Goal: Task Accomplishment & Management: Use online tool/utility

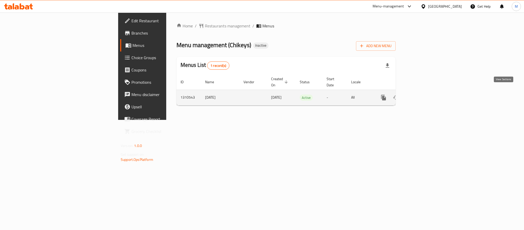
click at [424, 94] on icon "enhanced table" at bounding box center [421, 97] width 6 height 6
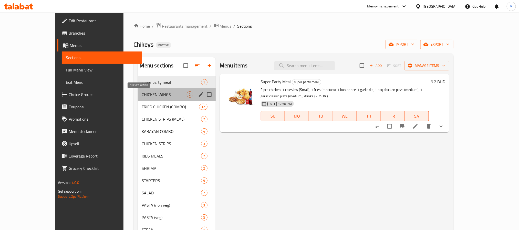
click at [146, 93] on span "CHICKEN WINGS" at bounding box center [164, 94] width 45 height 6
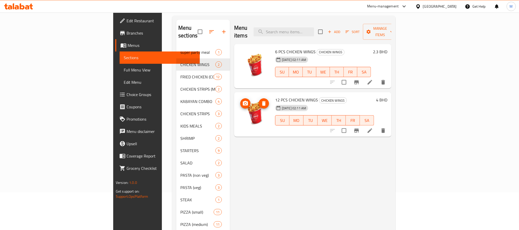
scroll to position [77, 0]
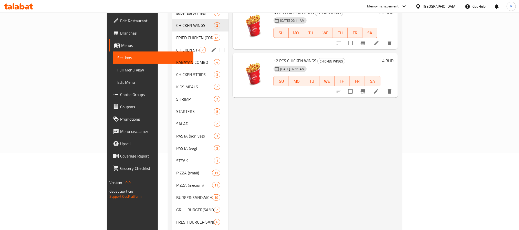
click at [172, 44] on div "CHICKEN STRIPS (MEAL) 2" at bounding box center [200, 50] width 56 height 12
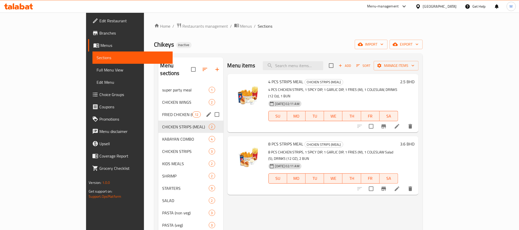
drag, startPoint x: 146, startPoint y: 105, endPoint x: 175, endPoint y: 112, distance: 30.2
click at [162, 111] on span "FRIED CHICKEN (COMBO)" at bounding box center [177, 114] width 30 height 6
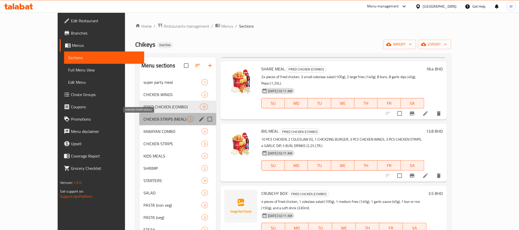
click at [143, 118] on span "CHICKEN STRIPS (MEAL)" at bounding box center [165, 119] width 44 height 6
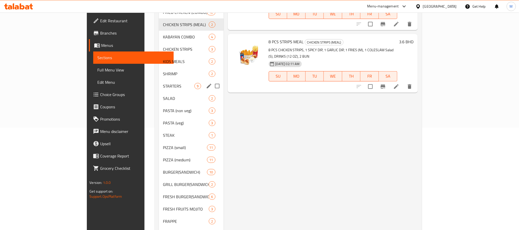
scroll to position [29, 0]
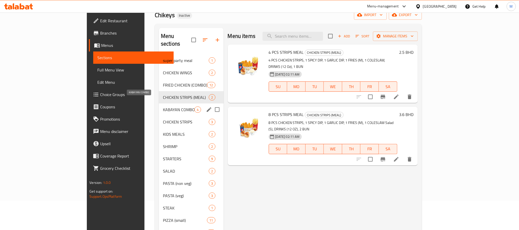
click at [163, 106] on span "KABAYAN COMBO" at bounding box center [179, 109] width 32 height 6
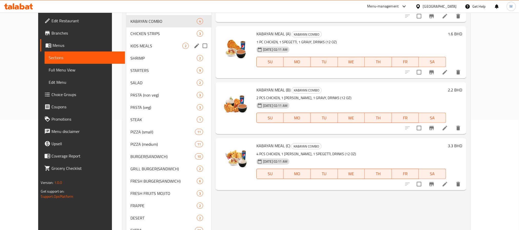
scroll to position [68, 0]
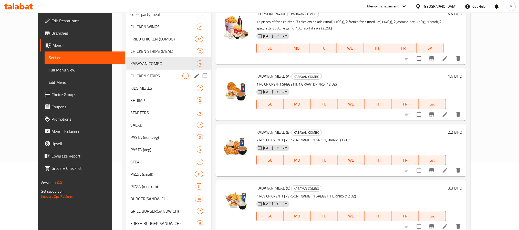
click at [144, 78] on span "CHICKEN STRIPS" at bounding box center [156, 76] width 52 height 6
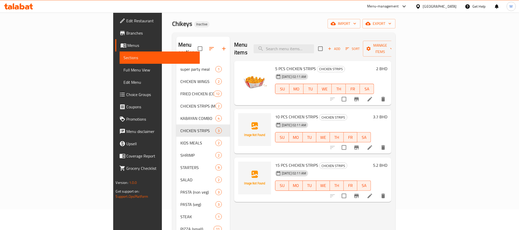
scroll to position [38, 0]
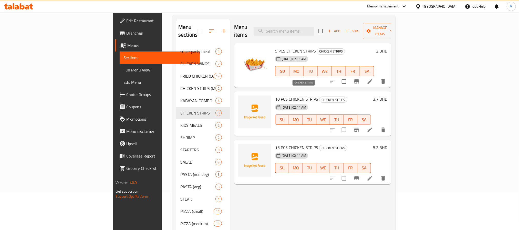
click at [319, 97] on span "CHICKEN STRIPS" at bounding box center [333, 100] width 28 height 6
drag, startPoint x: 290, startPoint y: 89, endPoint x: 286, endPoint y: 89, distance: 4.1
click at [286, 95] on h6 "10 PCS CHICKEN STRIPS CHICKEN STRIPS" at bounding box center [323, 98] width 96 height 7
click at [286, 95] on span "10 PCS CHICKEN STRIPS" at bounding box center [296, 99] width 43 height 8
drag, startPoint x: 289, startPoint y: 91, endPoint x: 260, endPoint y: 92, distance: 29.2
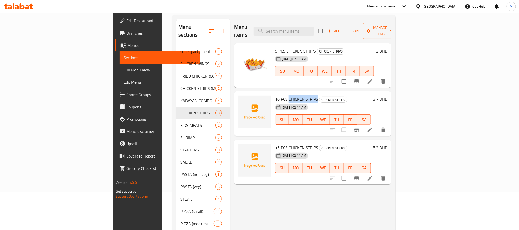
click at [275, 95] on h6 "10 PCS CHICKEN STRIPS CHICKEN STRIPS" at bounding box center [323, 98] width 96 height 7
copy span "CHICKEN STRIPS"
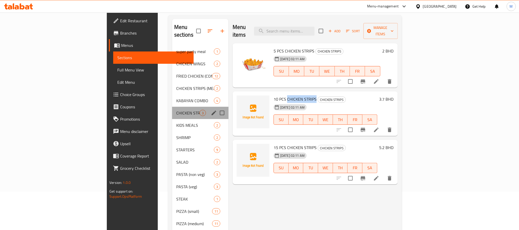
click at [172, 110] on div "CHICKEN STRIPS 3" at bounding box center [200, 113] width 56 height 12
click at [176, 122] on span "KIDS MEALS" at bounding box center [187, 125] width 23 height 6
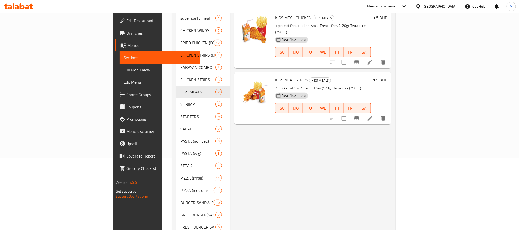
scroll to position [77, 0]
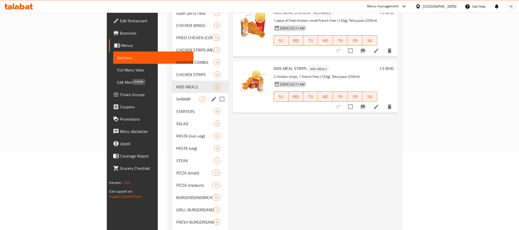
click at [176, 96] on span "SHRIMP" at bounding box center [187, 99] width 23 height 6
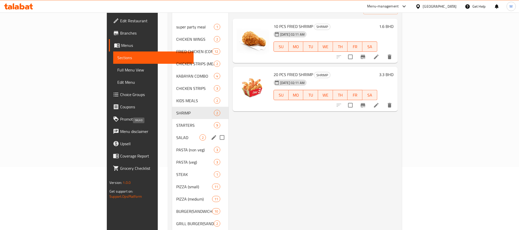
scroll to position [77, 0]
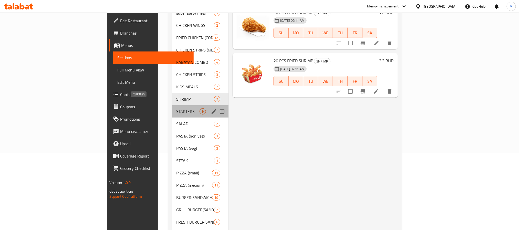
click at [176, 108] on span "STARTERS" at bounding box center [187, 111] width 23 height 6
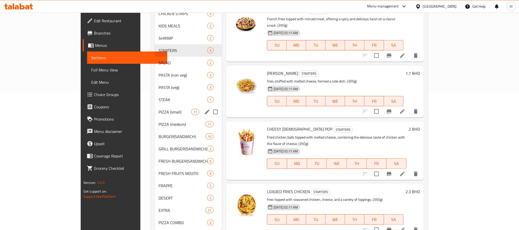
scroll to position [145, 0]
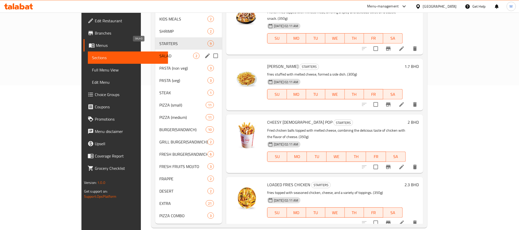
click at [159, 53] on span "SALAD" at bounding box center [176, 56] width 34 height 6
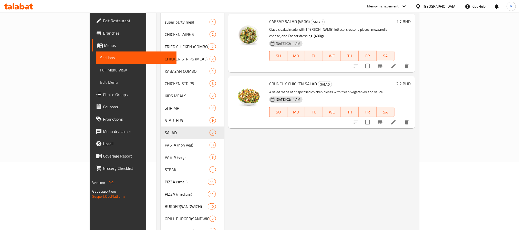
scroll to position [145, 0]
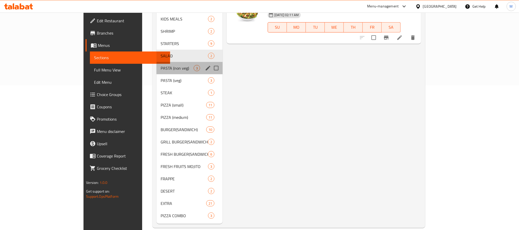
click at [156, 62] on div "PASTA (non veg) 3" at bounding box center [189, 68] width 66 height 12
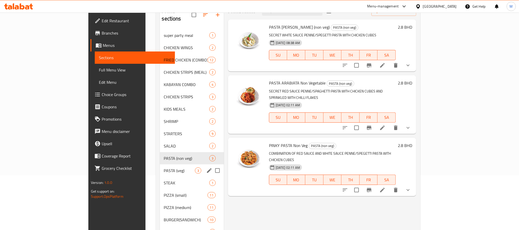
scroll to position [145, 0]
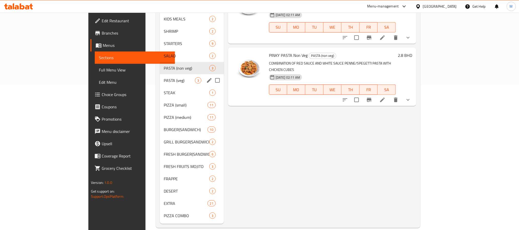
click at [164, 77] on span "PASTA (veg)" at bounding box center [179, 80] width 31 height 6
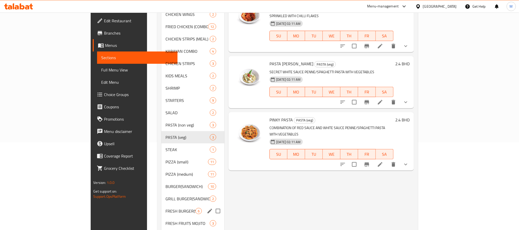
scroll to position [145, 0]
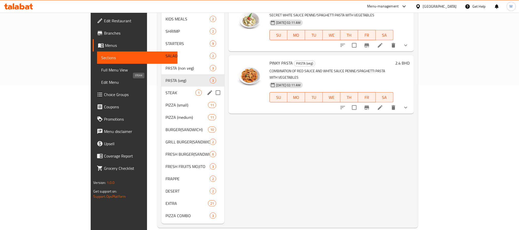
click at [165, 90] on span "STEAK" at bounding box center [180, 93] width 30 height 6
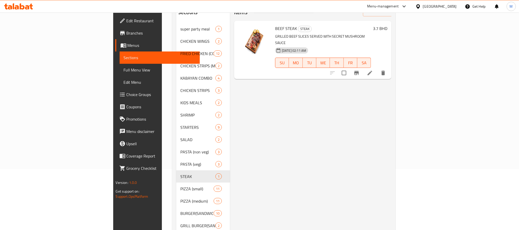
scroll to position [145, 0]
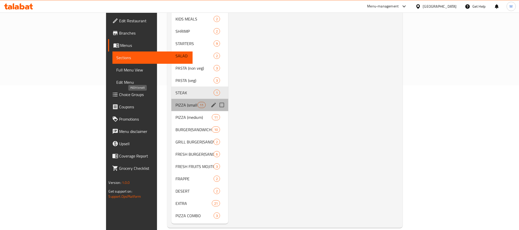
click at [175, 102] on span "PIZZA (small)" at bounding box center [186, 105] width 22 height 6
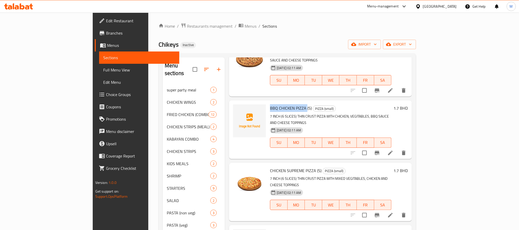
drag, startPoint x: 283, startPoint y: 74, endPoint x: 246, endPoint y: 77, distance: 36.2
click at [270, 104] on span "BBQ CHICKEN PIZZA (S)" at bounding box center [291, 108] width 42 height 8
copy span "BBQ CHICKEN PIZZA"
click at [270, 104] on span "BBQ CHICKEN PIZZA (S)" at bounding box center [291, 108] width 42 height 8
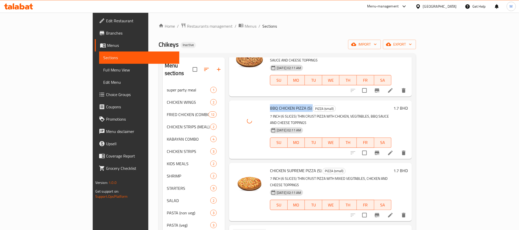
click at [270, 104] on span "BBQ CHICKEN PIZZA (S)" at bounding box center [291, 108] width 42 height 8
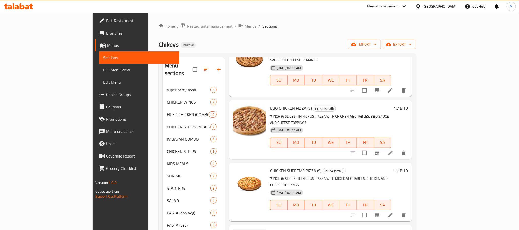
click at [391, 167] on h6 "CHICKEN SUPREME PIZZA (S) PIZZA (small)" at bounding box center [330, 170] width 121 height 7
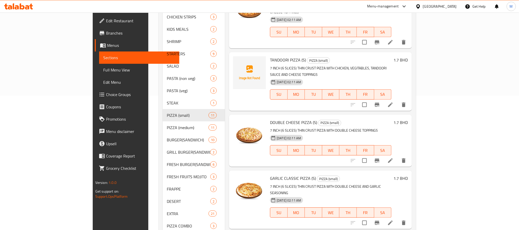
scroll to position [145, 0]
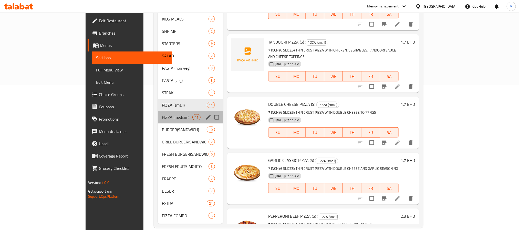
click at [158, 111] on div "PIZZA (medium) 11" at bounding box center [190, 117] width 65 height 12
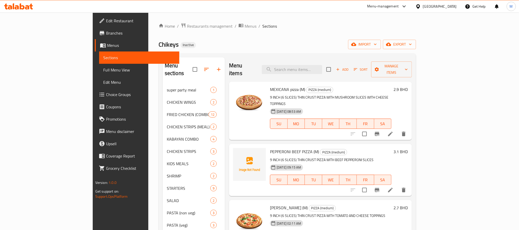
click at [270, 148] on span "PEPPERONI BEEF PIZZA (M)" at bounding box center [294, 152] width 49 height 8
copy span "PEPPERONI"
click at [270, 148] on span "PEPPERONI BEEF PIZZA (M)" at bounding box center [294, 152] width 49 height 8
click at [270, 157] on p "9 INCH (6 SLICES) THIN CRUST PIZZA WITH BEEF PEPPERONI SLICES" at bounding box center [330, 160] width 121 height 6
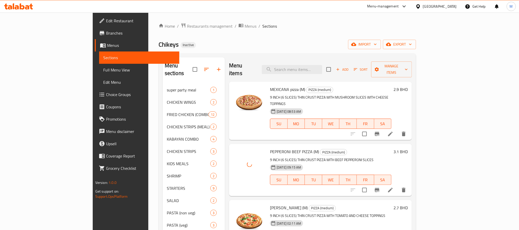
click at [270, 148] on span "PEPPERONI BEEF PIZZA (M)" at bounding box center [294, 152] width 49 height 8
copy h6 "PEPPERONI BEEF PIZZA (M)"
click at [270, 148] on span "PEPPERONI BEEF PIZZA (M)" at bounding box center [294, 152] width 49 height 8
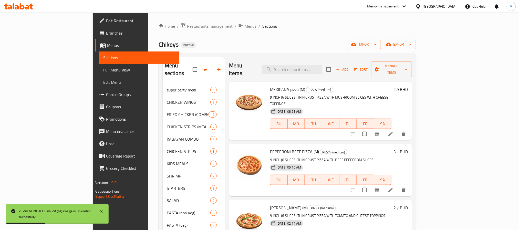
click at [268, 175] on div "09-09-2025 09:15 AM SU MO TU WE TH FR SA" at bounding box center [330, 176] width 125 height 28
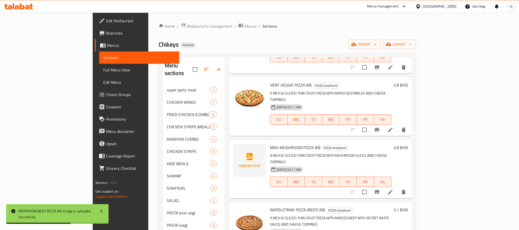
scroll to position [192, 0]
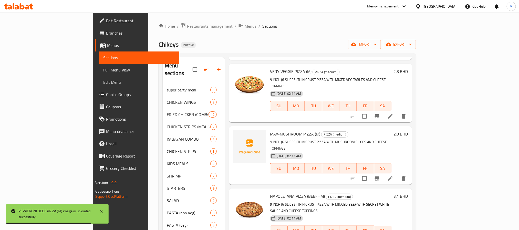
click at [271, 130] on span "MAX-MUSHROOM PIZZA (M)" at bounding box center [295, 134] width 50 height 8
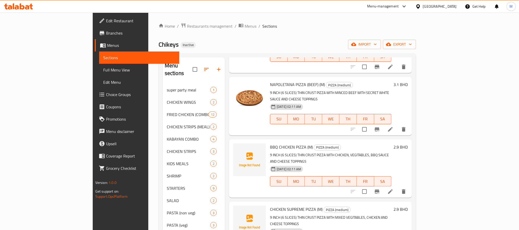
scroll to position [307, 0]
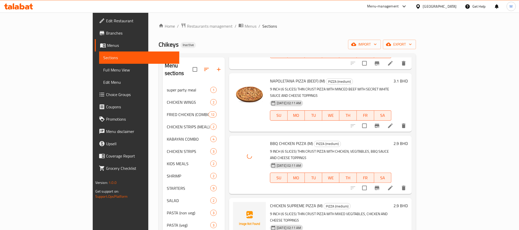
click at [270, 139] on span "BBQ CHICKEN PIZZA (M)" at bounding box center [291, 143] width 43 height 8
copy h6 "BBQ CHICKEN PIZZA (M)"
click at [276, 158] on div "Menu items Add Sort Manage items MEXICANA pizza (M) PIZZA (medium) 9 INCH (6 SL…" at bounding box center [318, 212] width 187 height 311
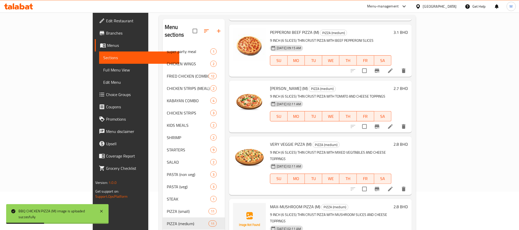
scroll to position [94, 0]
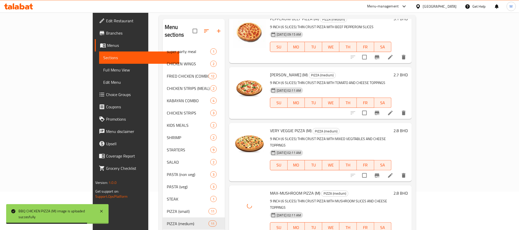
click at [271, 189] on span "MAX-MUSHROOM PIZZA (M)" at bounding box center [295, 193] width 50 height 8
copy h6 "MAX-MUSHROOM PIZZA (M)"
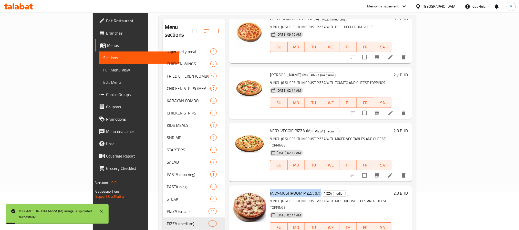
click at [426, 182] on div "Home / Restaurants management / Menus / Sections Chikeys Inactive import export…" at bounding box center [287, 159] width 278 height 370
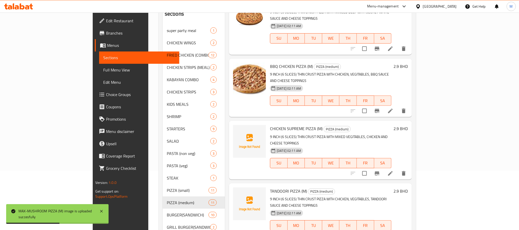
scroll to position [115, 0]
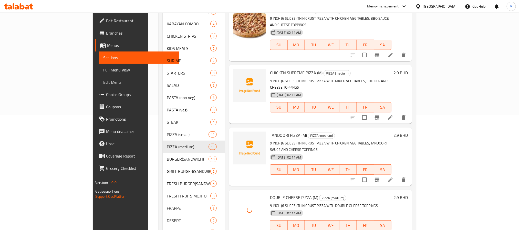
click at [273, 193] on span "DOUBLE CHEESE PIZZA (M)" at bounding box center [294, 197] width 48 height 8
copy h6 "DOUBLE CHEESE PIZZA (M)"
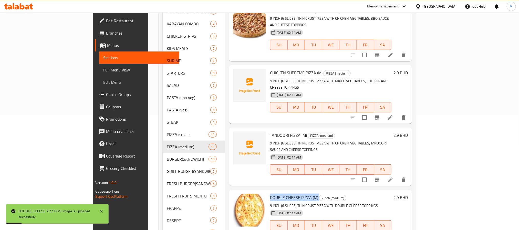
click at [268, 152] on div "09-09-2025 02:11 AM SU MO TU WE TH FR SA" at bounding box center [330, 166] width 125 height 28
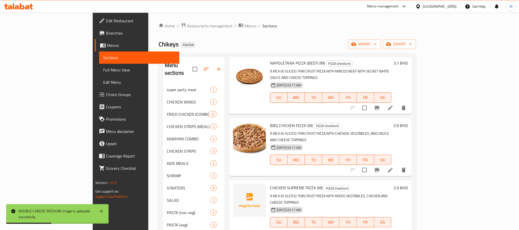
scroll to position [0, 0]
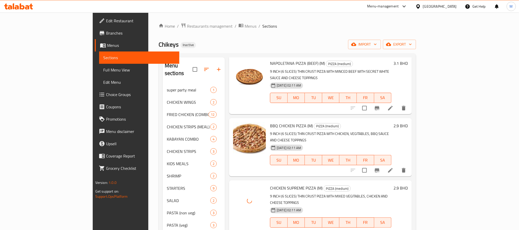
click at [270, 184] on span "CHICKEN SUPREME PIZZA (M)" at bounding box center [296, 188] width 52 height 8
copy h6 "CHICKEN SUPREME PIZZA (M)"
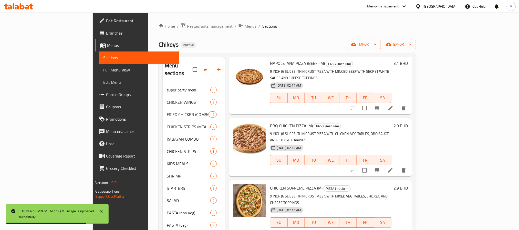
click at [225, 127] on div "Menu items Add Sort Manage items MEXICANA pizza (M) PIZZA (medium) 9 INCH (6 SL…" at bounding box center [318, 212] width 187 height 311
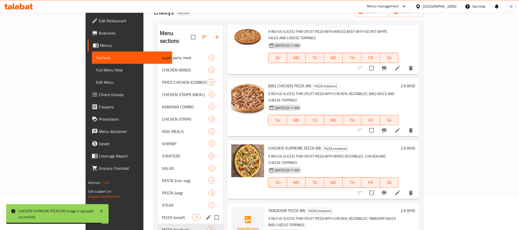
scroll to position [115, 0]
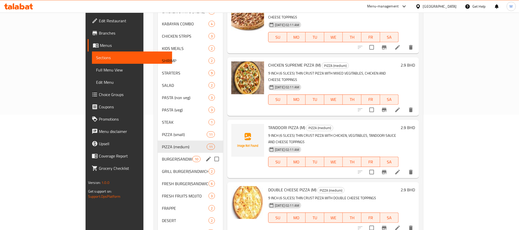
click at [158, 153] on div "BURGER(SANDWICH) 10" at bounding box center [190, 159] width 65 height 12
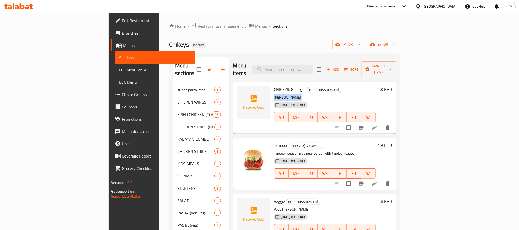
drag, startPoint x: 273, startPoint y: 89, endPoint x: 246, endPoint y: 90, distance: 27.1
click at [272, 90] on div "CHICKZING burger BURGER(SANDWICH) ZINGER BURGER 09-09-2025 10:06 AM SU MO TU WE…" at bounding box center [324, 108] width 105 height 48
copy p "ZINGER BURGER"
click at [274, 85] on span "CHICKZING burger" at bounding box center [290, 89] width 32 height 8
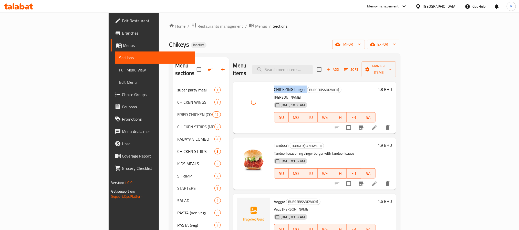
click at [274, 85] on span "CHICKZING burger" at bounding box center [290, 89] width 32 height 8
copy h6 "CHICKZING burger"
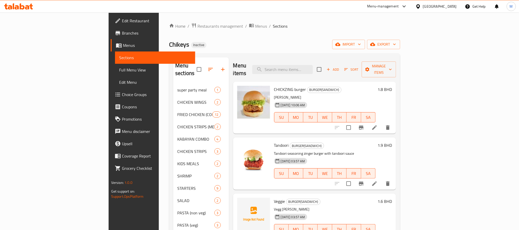
click at [279, 158] on div "09-09-2025 03:57 AM" at bounding box center [290, 161] width 33 height 6
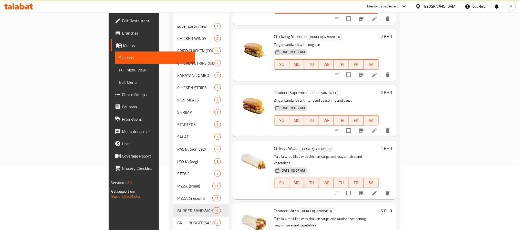
scroll to position [145, 0]
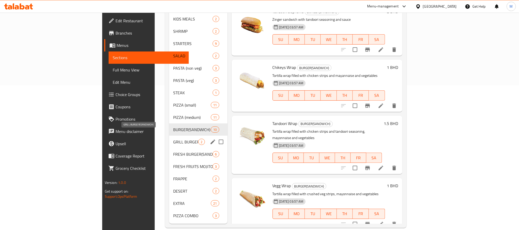
click at [173, 139] on span "GRILL BURGER(SANDWICH)" at bounding box center [185, 142] width 25 height 6
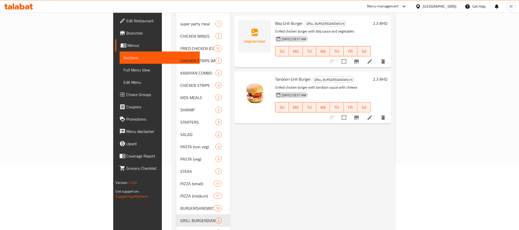
scroll to position [145, 0]
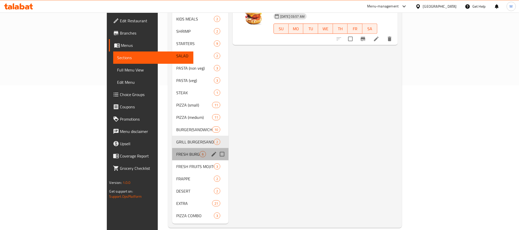
click at [172, 148] on div "FRESH BURGER(SANDWICH) 6" at bounding box center [200, 154] width 56 height 12
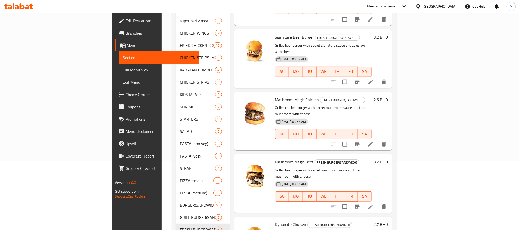
scroll to position [145, 0]
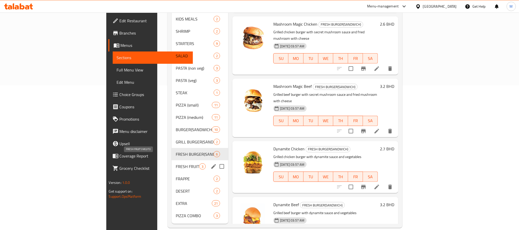
click at [176, 163] on span "FRESH FRUITS MOJITO" at bounding box center [188, 166] width 24 height 6
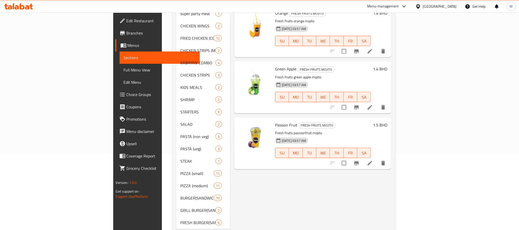
scroll to position [145, 0]
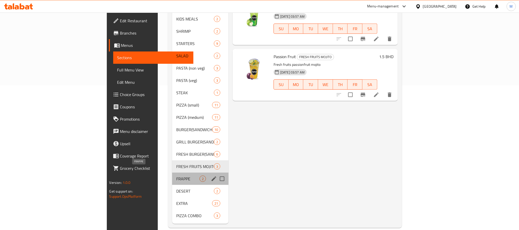
click at [176, 176] on span "FRAPPE" at bounding box center [187, 179] width 23 height 6
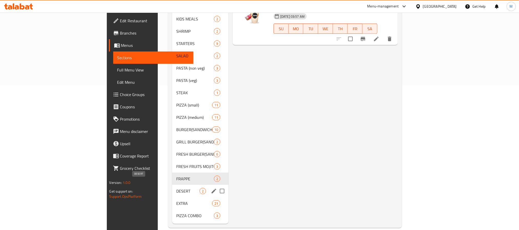
click at [176, 188] on span "DESERT" at bounding box center [187, 191] width 23 height 6
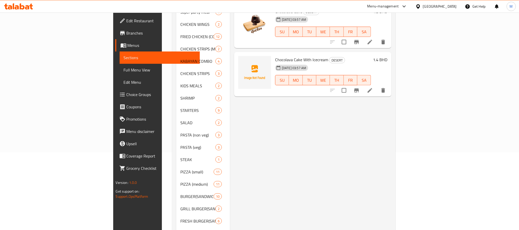
scroll to position [145, 0]
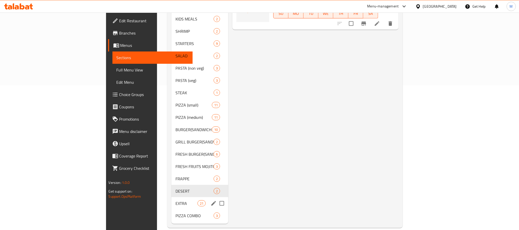
click at [175, 200] on span "EXTRA" at bounding box center [186, 203] width 22 height 6
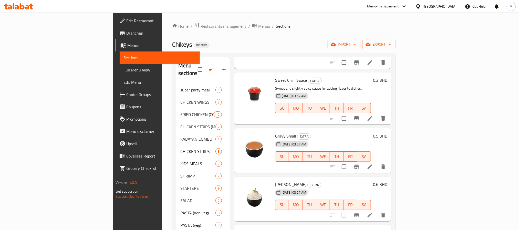
scroll to position [861, 0]
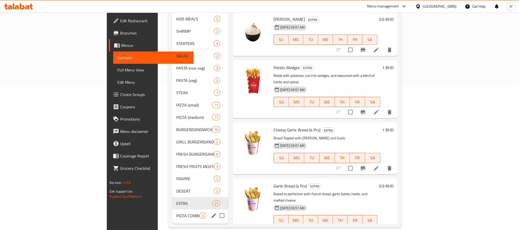
click at [172, 209] on div "PIZZA COMBO 3" at bounding box center [200, 215] width 56 height 12
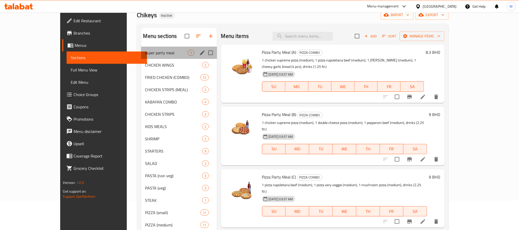
click at [141, 49] on div "super party meal 1" at bounding box center [179, 53] width 76 height 12
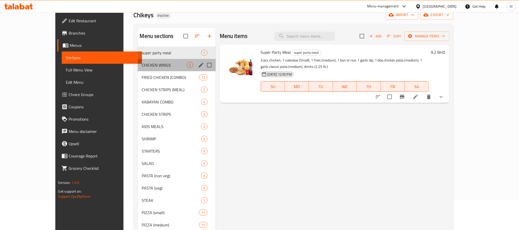
click at [138, 71] on div "CHICKEN WINGS 2" at bounding box center [177, 65] width 78 height 12
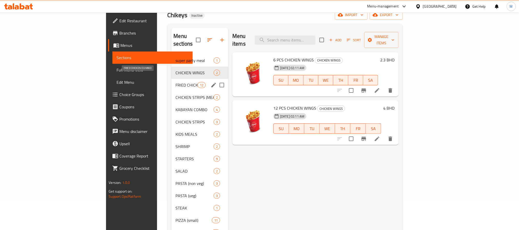
click at [175, 82] on span "FRIED CHICKEN (COMBO)" at bounding box center [186, 85] width 22 height 6
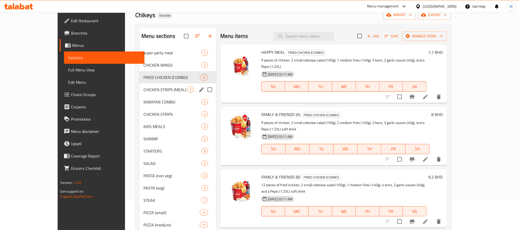
click at [139, 85] on div "CHICKEN STRIPS (MEAL) 2" at bounding box center [177, 89] width 77 height 12
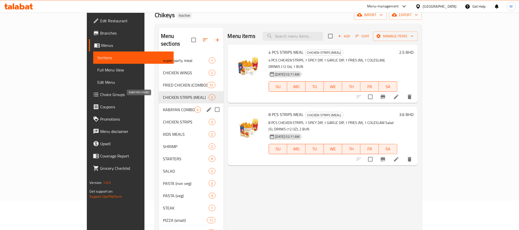
click at [163, 106] on span "KABAYAN COMBO" at bounding box center [179, 109] width 32 height 6
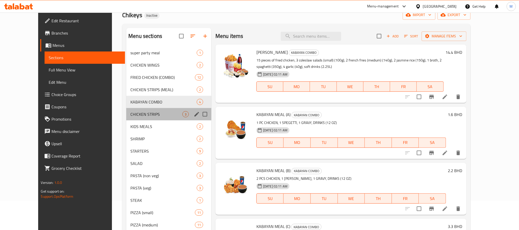
click at [134, 111] on div "CHICKEN STRIPS 3" at bounding box center [168, 114] width 85 height 12
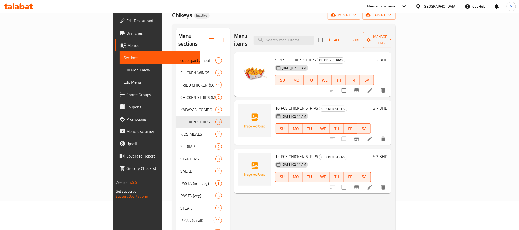
click at [280, 104] on span "10 PCS CHICKEN STRIPS" at bounding box center [296, 108] width 43 height 8
click at [275, 104] on span "10 PCS CHICKEN STRIPS" at bounding box center [296, 108] width 43 height 8
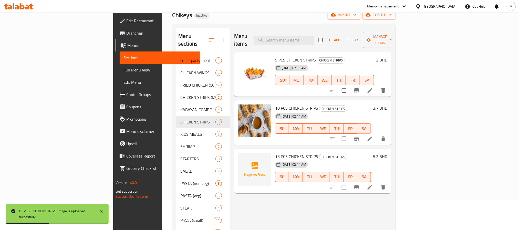
click at [405, 96] on div "Home / Restaurants management / Menus / Sections Chikeys Inactive import export…" at bounding box center [284, 168] width 244 height 370
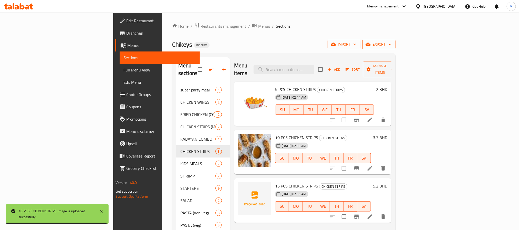
click at [392, 42] on icon "button" at bounding box center [389, 44] width 5 height 5
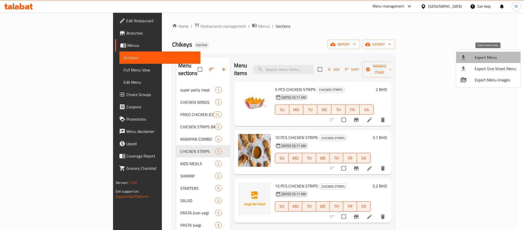
click at [495, 53] on li "Export Menu" at bounding box center [489, 57] width 64 height 11
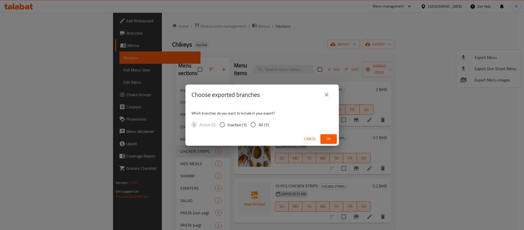
click at [256, 130] on div "Which branches do you want to include in your export? Active (0) Inactive (1) A…" at bounding box center [263, 118] width 154 height 27
click at [266, 123] on span "All (1)" at bounding box center [264, 125] width 10 height 6
click at [259, 123] on input "All (1)" at bounding box center [253, 124] width 11 height 11
radio input "true"
drag, startPoint x: 327, startPoint y: 137, endPoint x: 291, endPoint y: 33, distance: 110.1
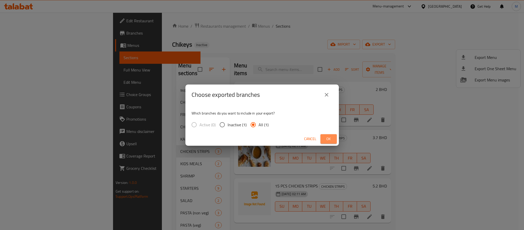
click at [328, 137] on span "Ok" at bounding box center [329, 139] width 8 height 6
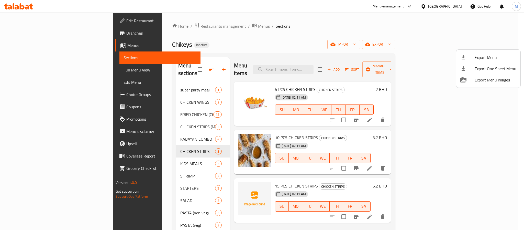
click at [154, 134] on div at bounding box center [262, 115] width 524 height 230
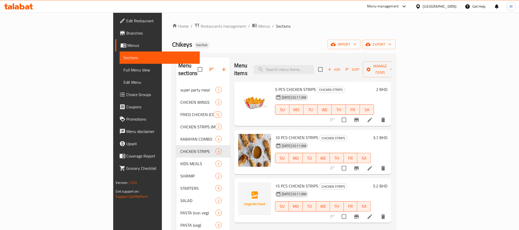
click at [180, 136] on span "KABAYAN COMBO" at bounding box center [197, 139] width 35 height 6
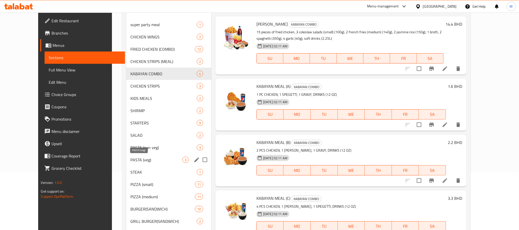
scroll to position [77, 0]
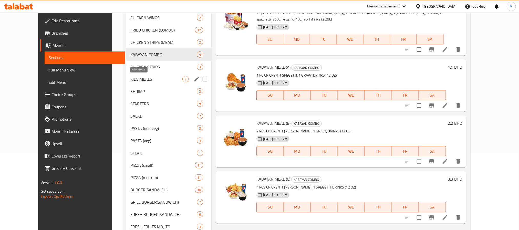
click at [130, 81] on span "KIDS MEALS" at bounding box center [156, 79] width 52 height 6
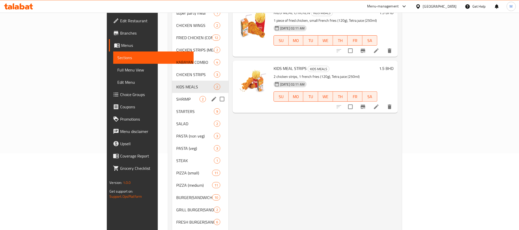
click at [172, 96] on div "SHRIMP 2" at bounding box center [200, 99] width 56 height 12
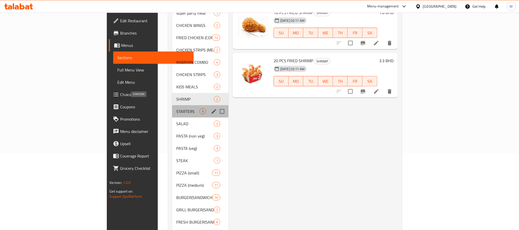
click at [176, 108] on span "STARTERS" at bounding box center [187, 111] width 23 height 6
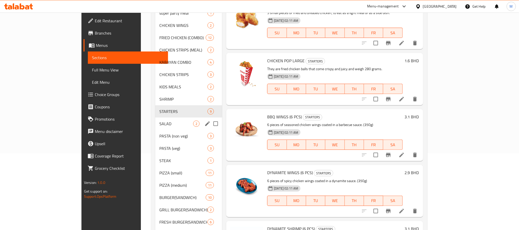
click at [159, 121] on span "SALAD" at bounding box center [176, 124] width 34 height 6
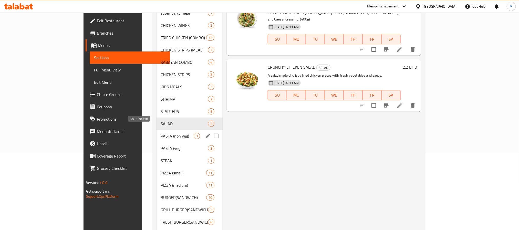
click at [160, 133] on span "PASTA (non veg)" at bounding box center [176, 136] width 33 height 6
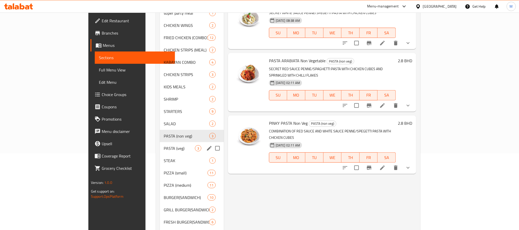
click at [160, 145] on div "PASTA (veg) 3" at bounding box center [192, 148] width 64 height 12
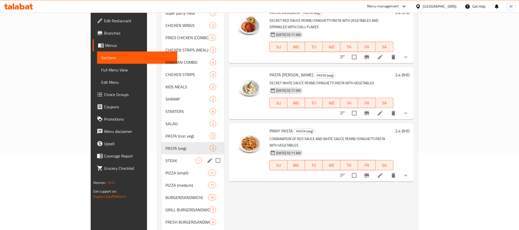
click at [161, 154] on div "STEAK 1" at bounding box center [192, 160] width 63 height 12
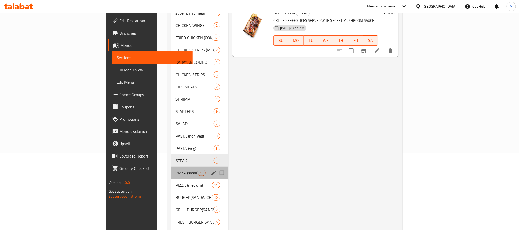
click at [171, 167] on div "PIZZA (small) 11" at bounding box center [199, 173] width 57 height 12
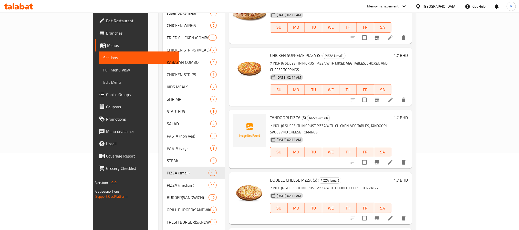
scroll to position [145, 0]
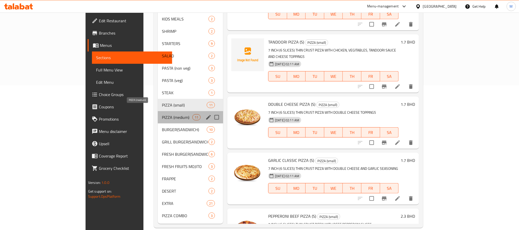
click at [162, 114] on span "PIZZA (medium)" at bounding box center [177, 117] width 30 height 6
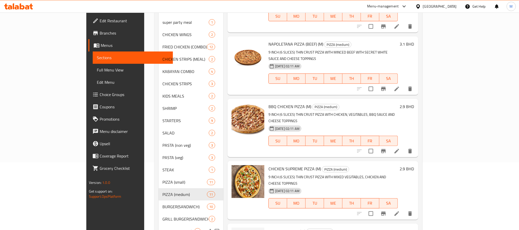
scroll to position [145, 0]
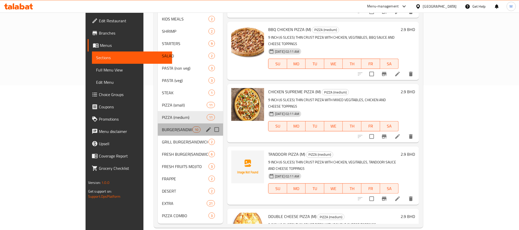
click at [158, 123] on div "BURGER(SANDWICH) 10" at bounding box center [190, 129] width 65 height 12
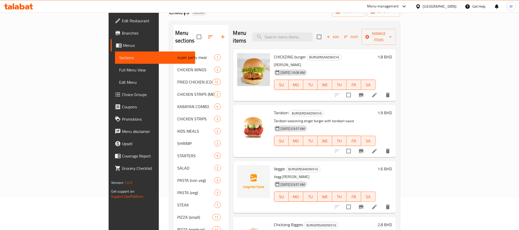
scroll to position [29, 0]
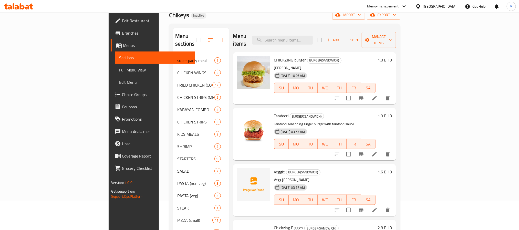
click at [274, 168] on span "Veggie" at bounding box center [279, 172] width 11 height 8
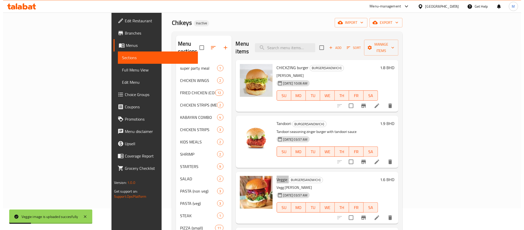
scroll to position [0, 0]
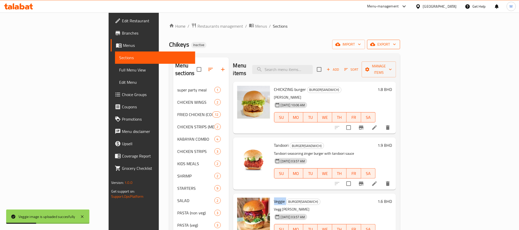
click at [396, 45] on span "export" at bounding box center [383, 44] width 25 height 6
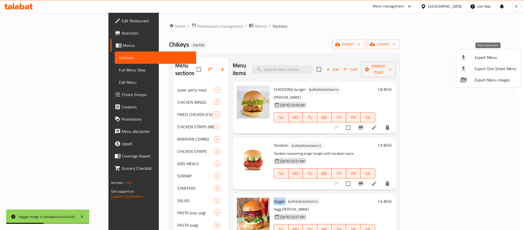
click at [487, 55] on span "Export Menu" at bounding box center [496, 57] width 42 height 6
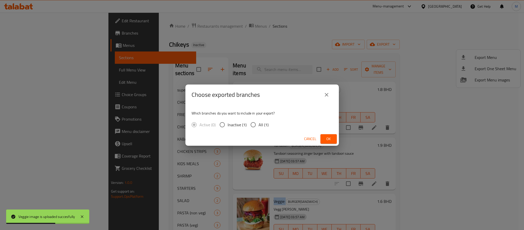
click at [256, 129] on input "All (1)" at bounding box center [253, 124] width 11 height 11
radio input "true"
click at [328, 142] on button "Ok" at bounding box center [329, 138] width 16 height 9
